Goal: Task Accomplishment & Management: Manage account settings

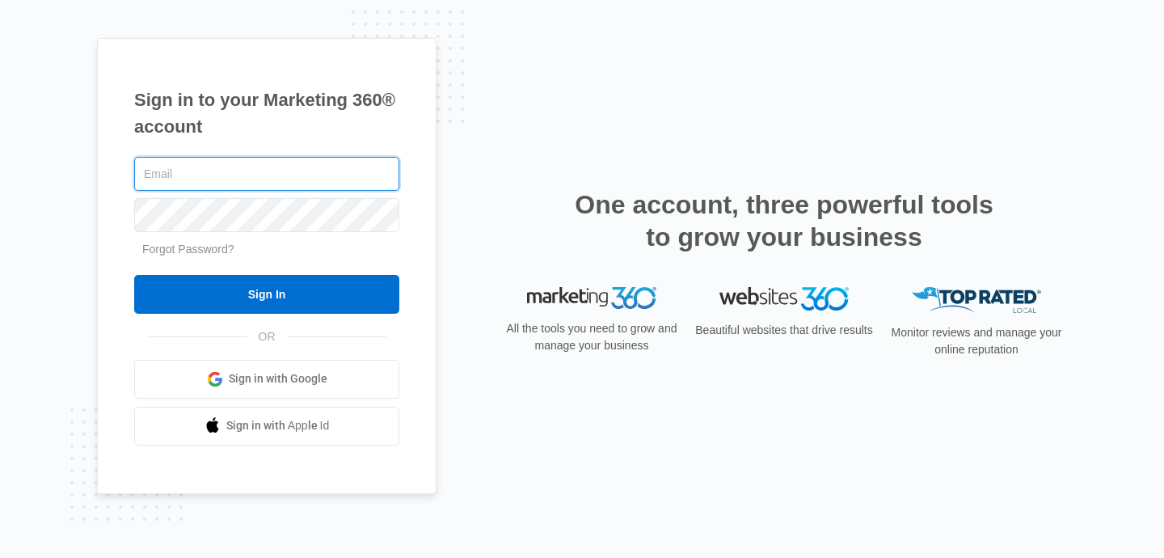
type input "[EMAIL_ADDRESS][DOMAIN_NAME]"
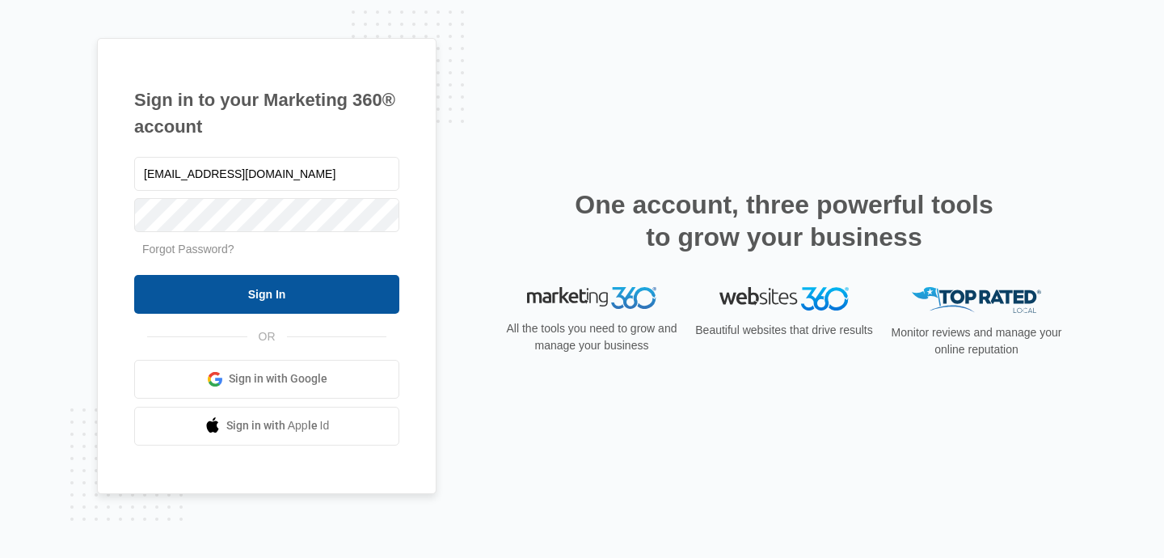
click at [269, 281] on input "Sign In" at bounding box center [266, 294] width 265 height 39
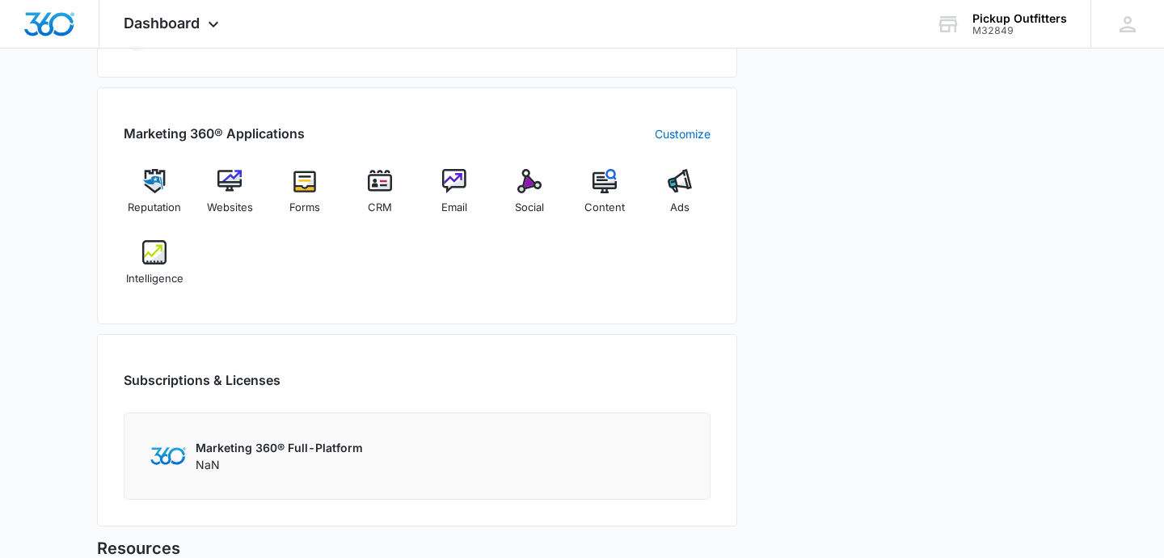
scroll to position [592, 0]
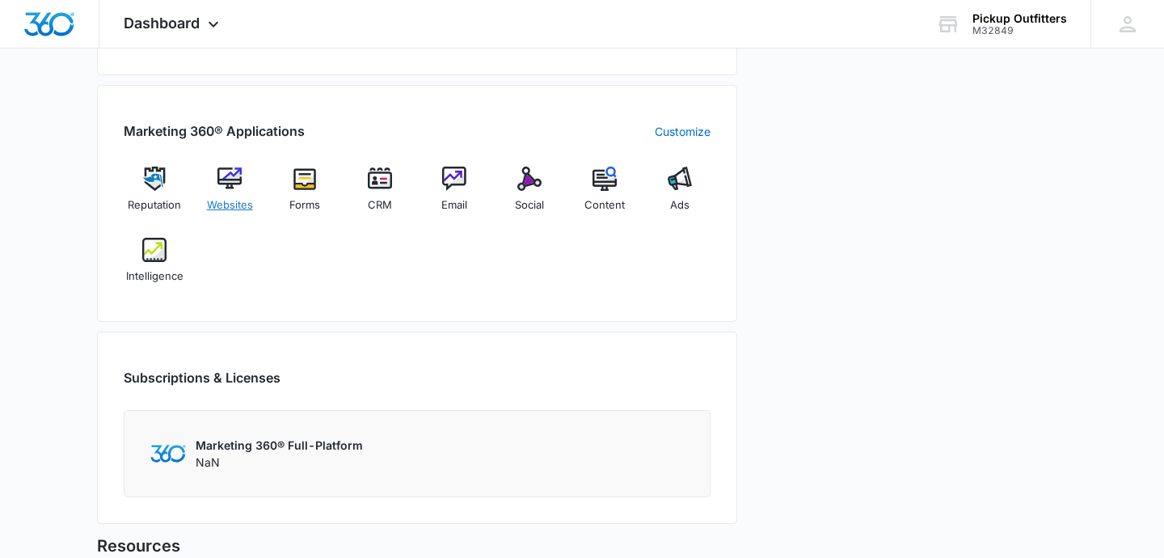
click at [236, 177] on img at bounding box center [229, 179] width 24 height 24
